Goal: Navigation & Orientation: Find specific page/section

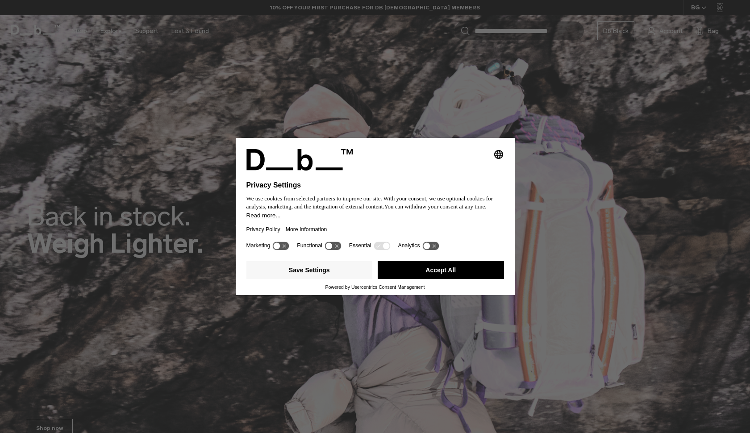
click at [337, 250] on icon at bounding box center [333, 246] width 17 height 8
click at [343, 272] on button "Save Settings" at bounding box center [309, 270] width 126 height 18
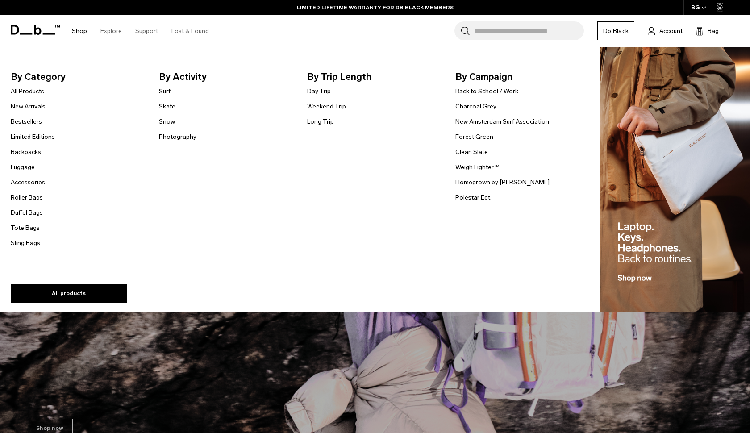
click at [317, 92] on link "Day Trip" at bounding box center [319, 91] width 24 height 9
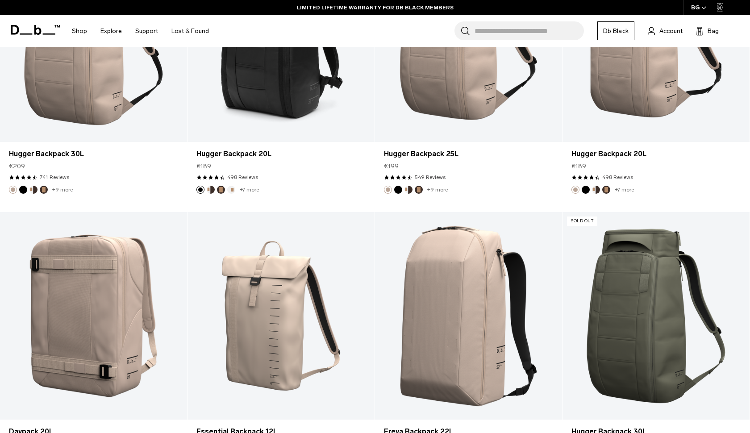
scroll to position [652, 0]
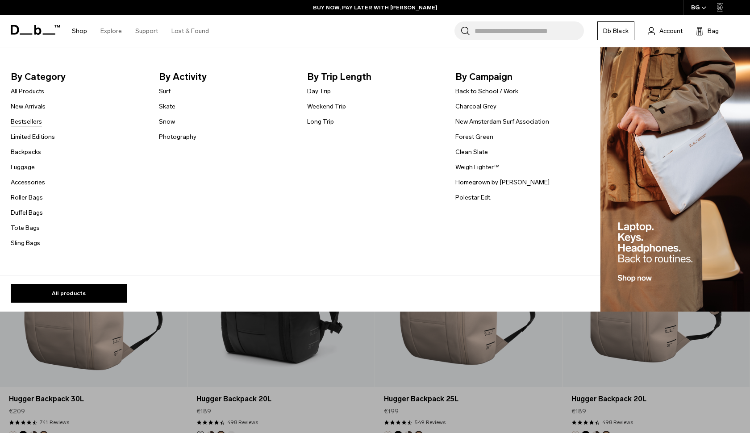
click at [33, 121] on link "Bestsellers" at bounding box center [26, 121] width 31 height 9
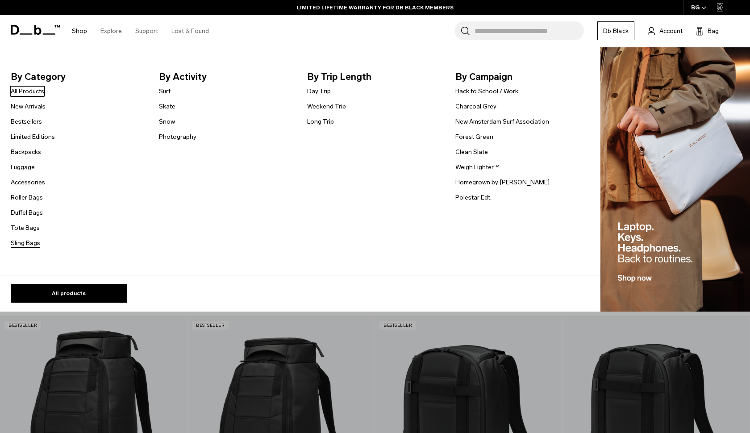
click at [29, 241] on link "Sling Bags" at bounding box center [25, 242] width 29 height 9
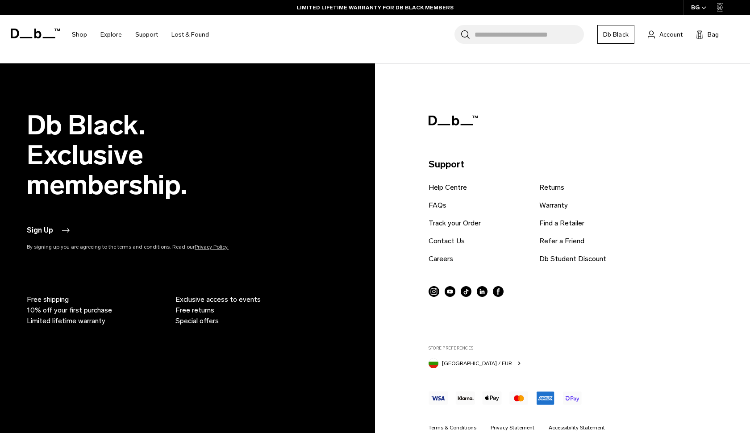
scroll to position [2404, 0]
